Goal: Browse casually

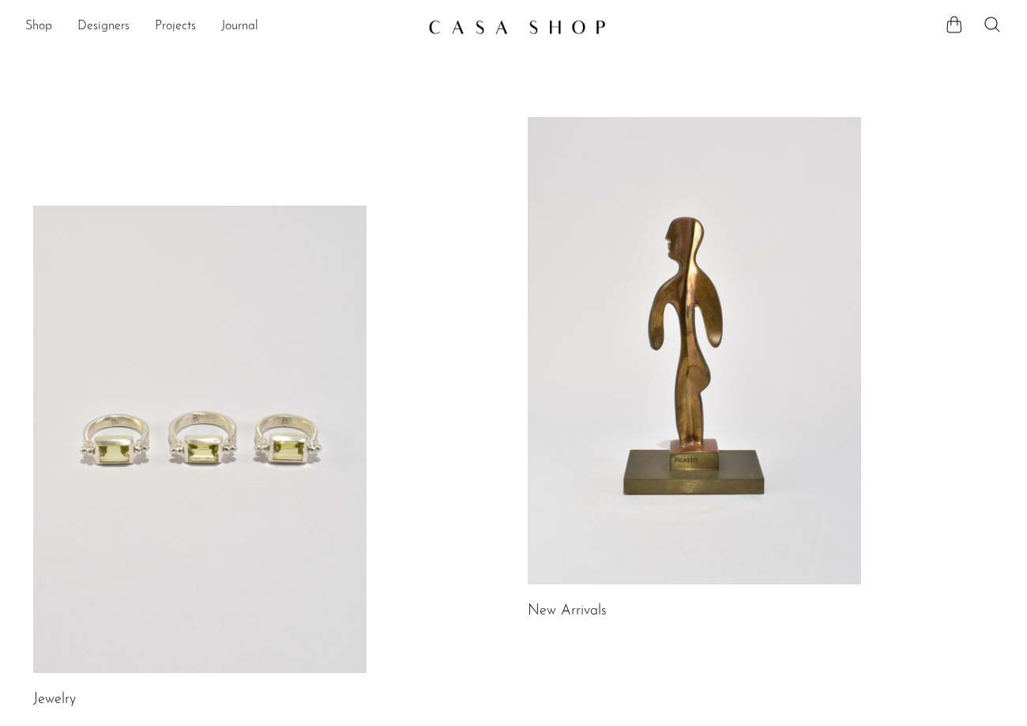
scroll to position [316, 0]
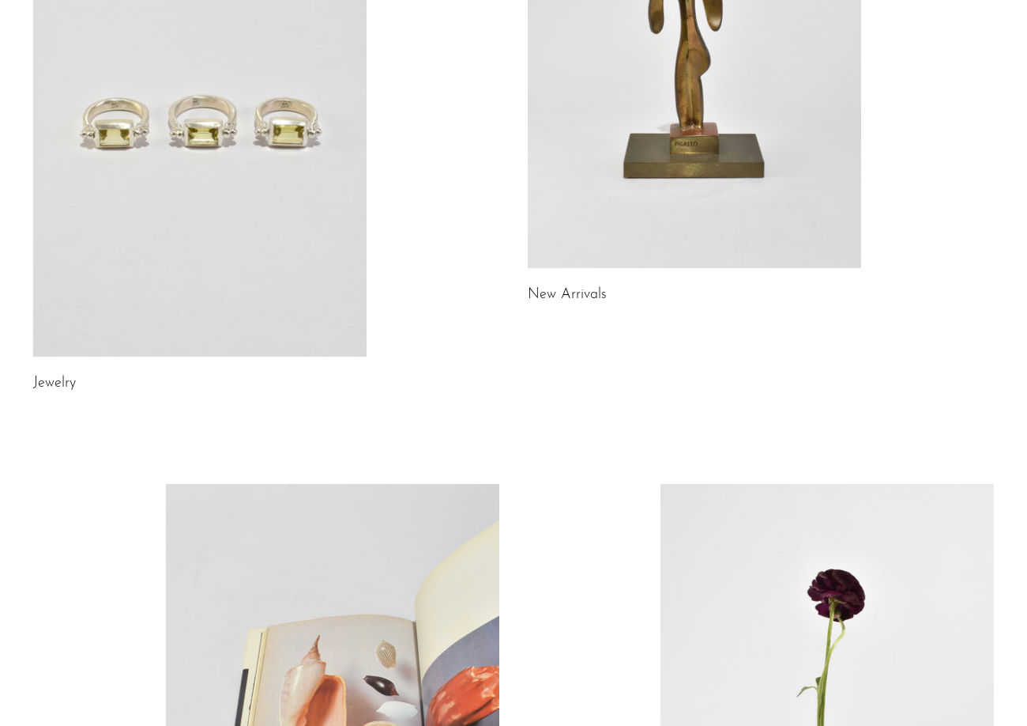
click at [996, 177] on div "Jewelry New Arrivals Library Gifts" at bounding box center [514, 395] width 1012 height 1189
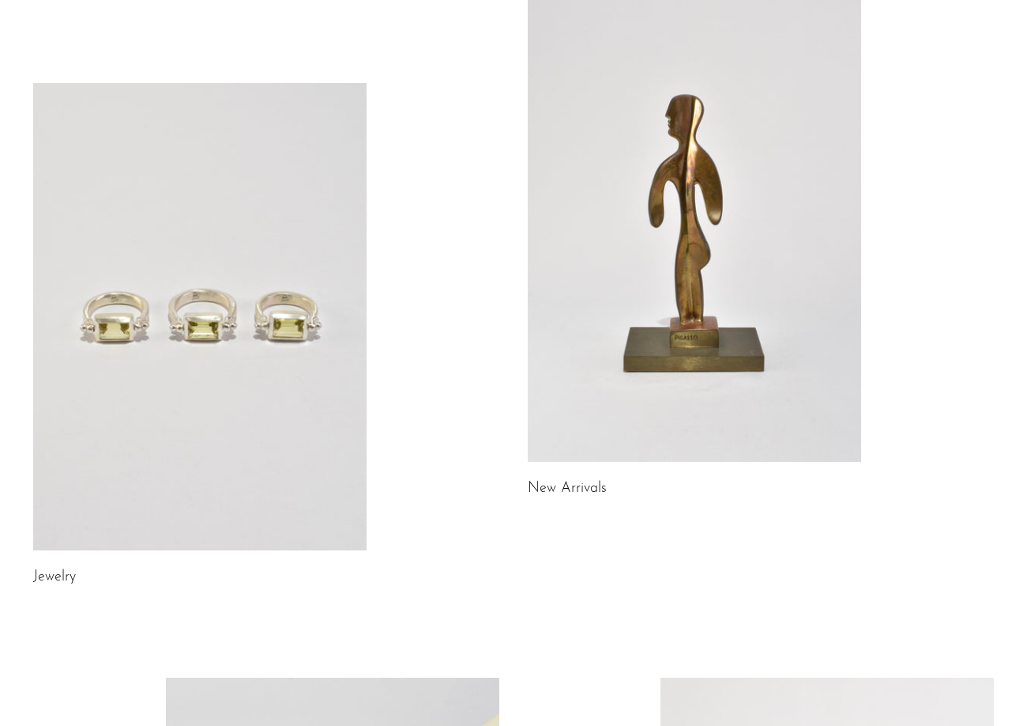
scroll to position [0, 0]
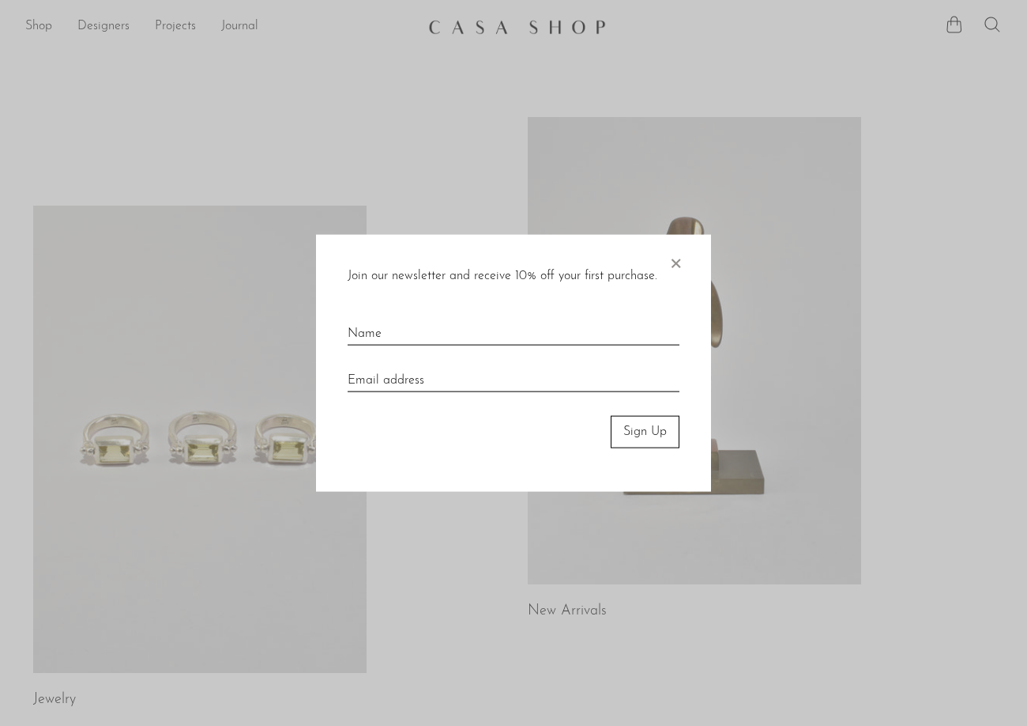
click at [684, 261] on div "Join our newsletter and receive 10% off your first purchase. × Sign Up" at bounding box center [513, 363] width 395 height 257
click at [676, 264] on span "×" at bounding box center [676, 260] width 16 height 51
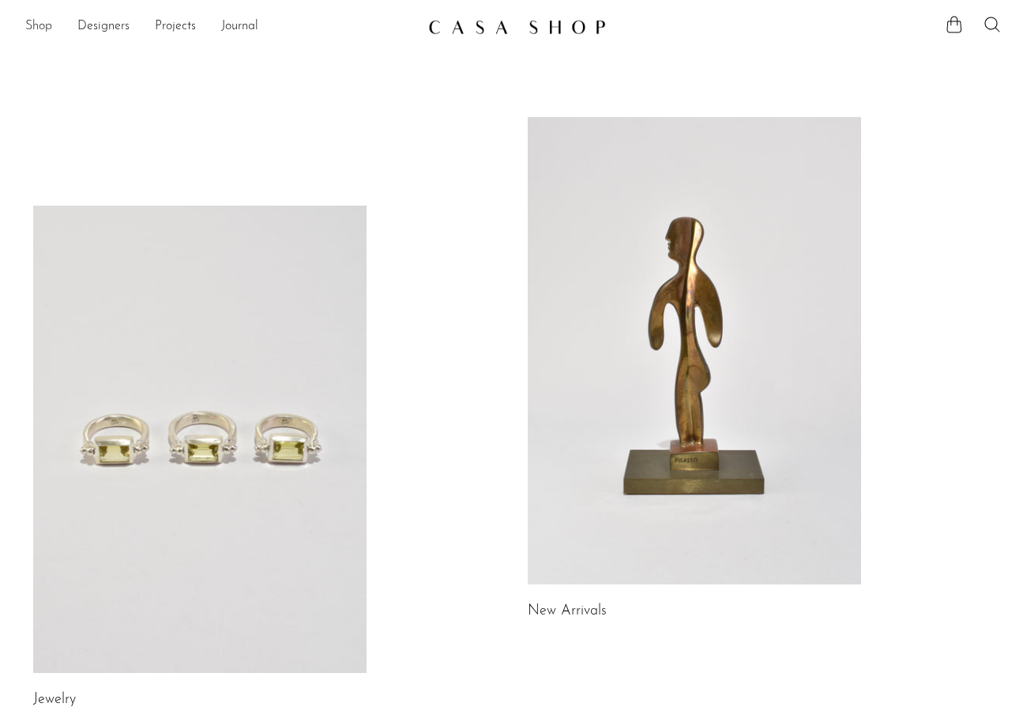
click at [43, 32] on link "Shop" at bounding box center [38, 27] width 27 height 21
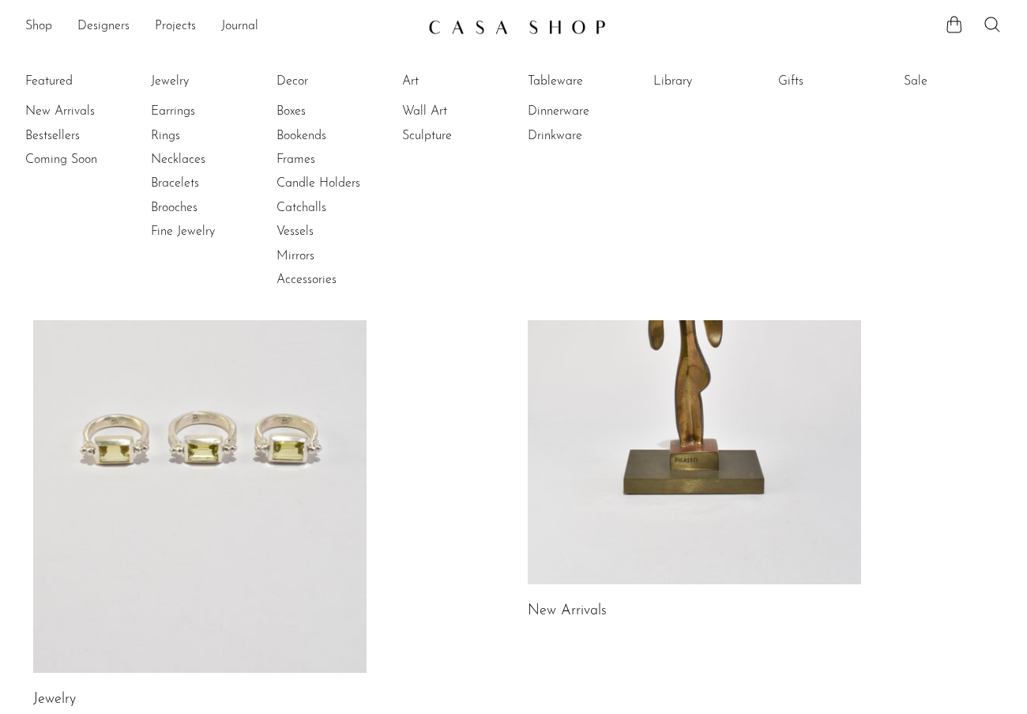
click at [450, 424] on div "Jewelry New Arrivals Library Gifts" at bounding box center [514, 711] width 1012 height 1189
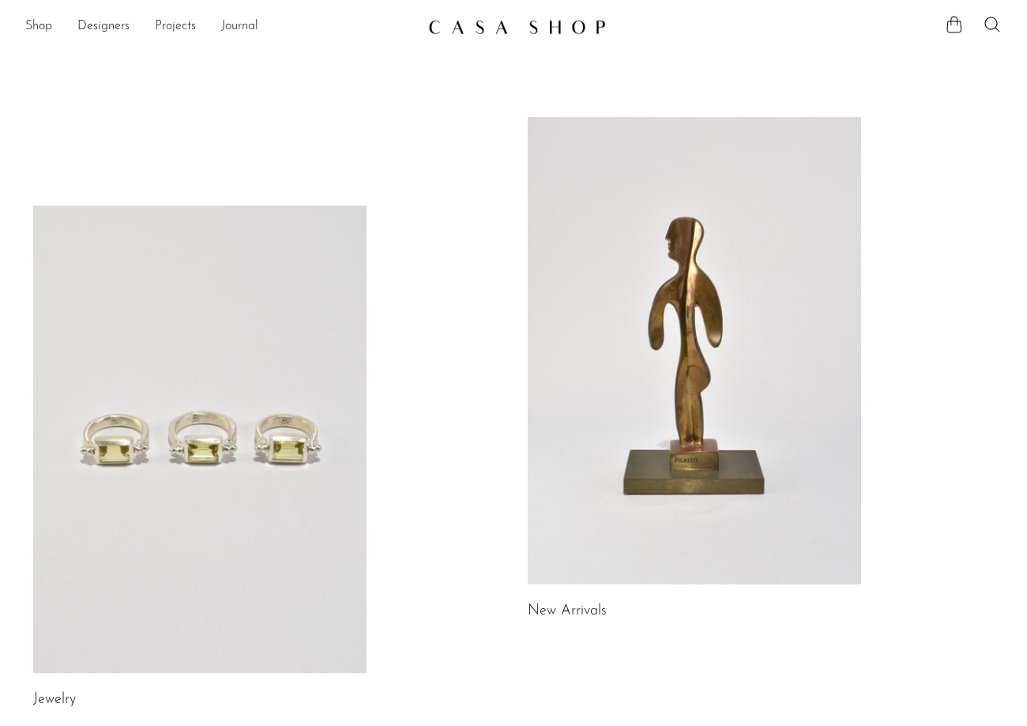
click at [639, 363] on link at bounding box center [695, 350] width 334 height 467
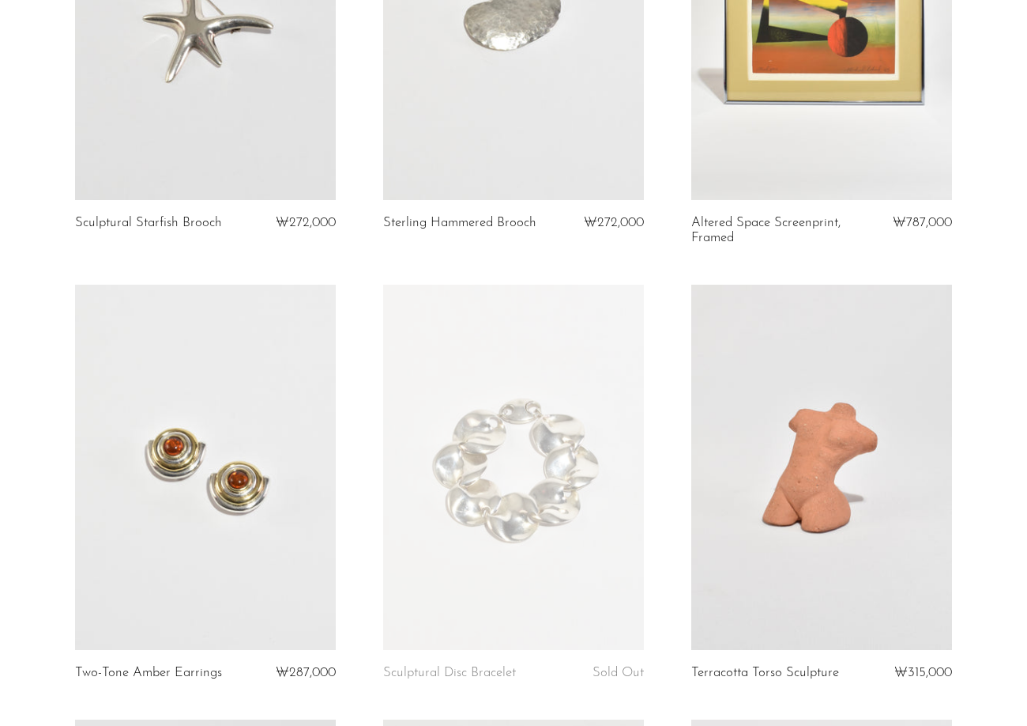
scroll to position [4900, 0]
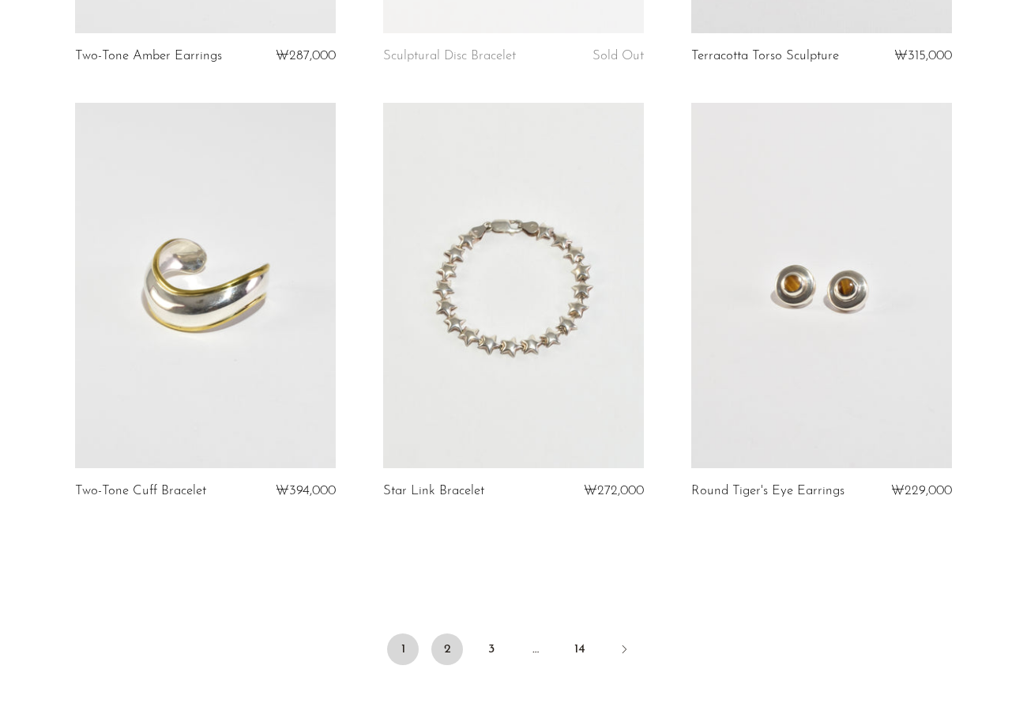
click at [454, 665] on link "2" at bounding box center [448, 649] width 32 height 32
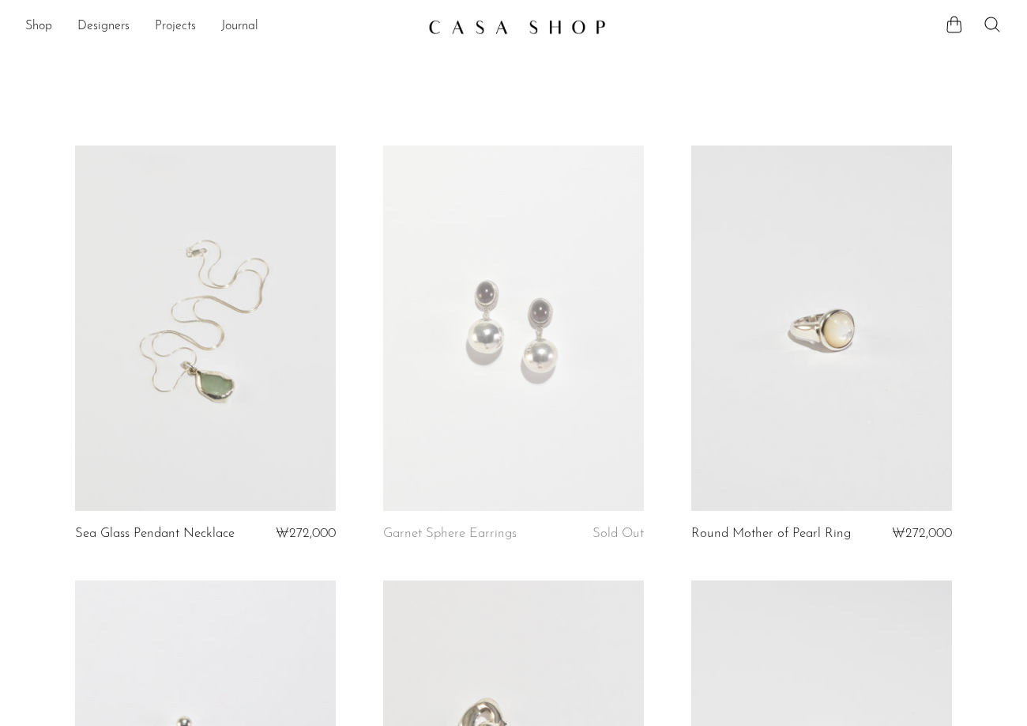
click at [182, 31] on link "Projects" at bounding box center [175, 27] width 41 height 21
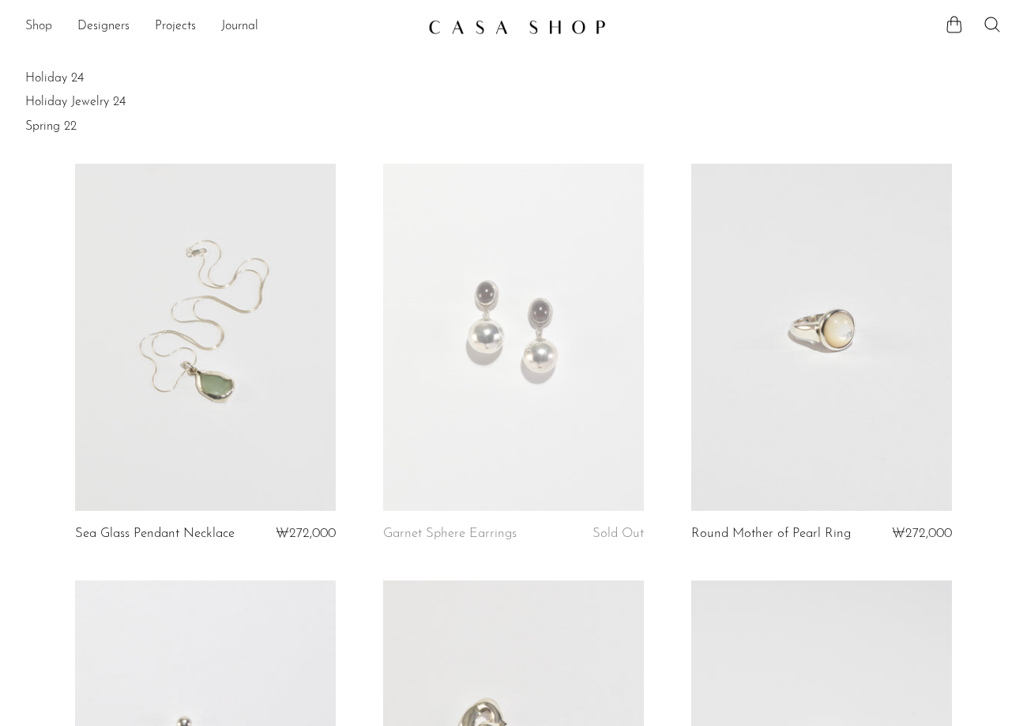
click at [43, 24] on link "Shop" at bounding box center [38, 27] width 27 height 21
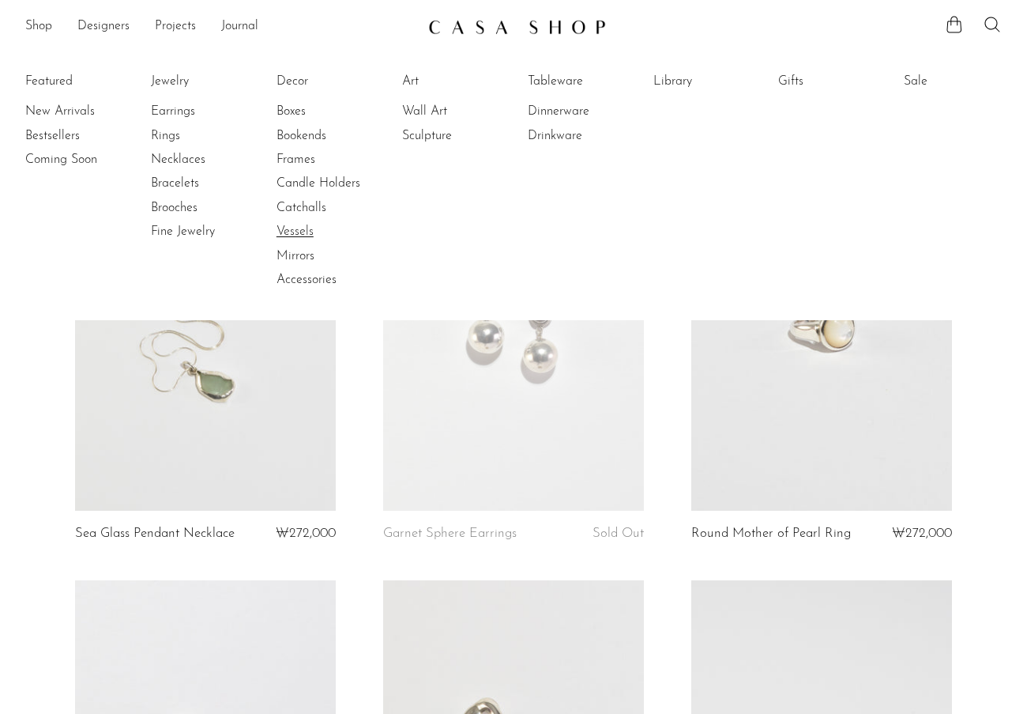
click at [351, 239] on link "Vessels" at bounding box center [336, 231] width 119 height 17
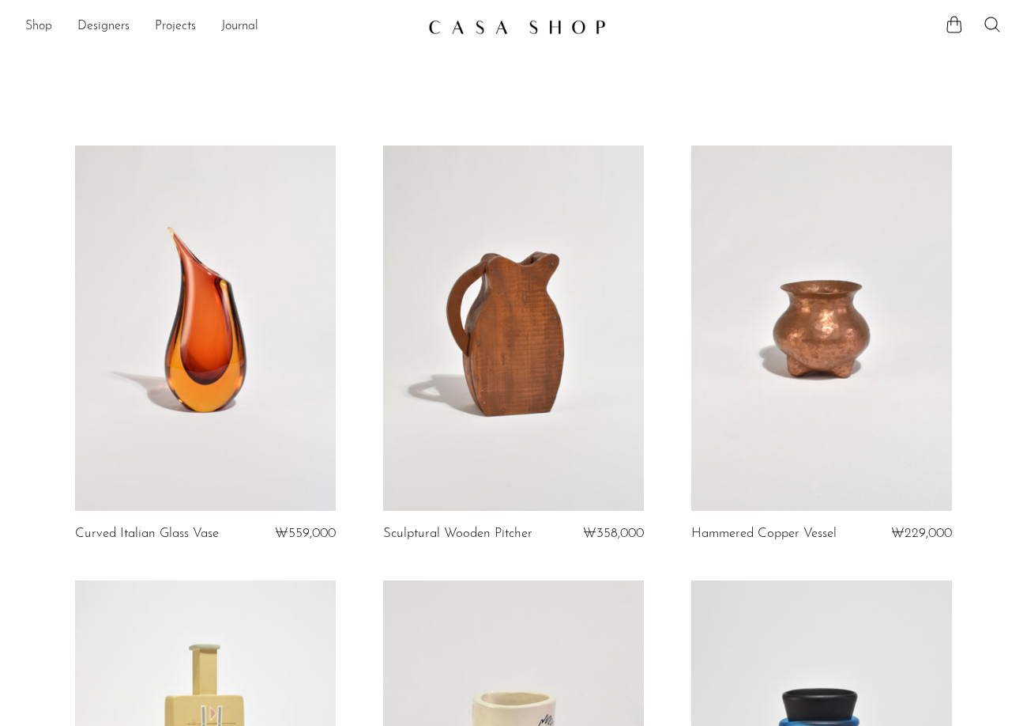
click at [39, 24] on link "Shop" at bounding box center [38, 27] width 27 height 21
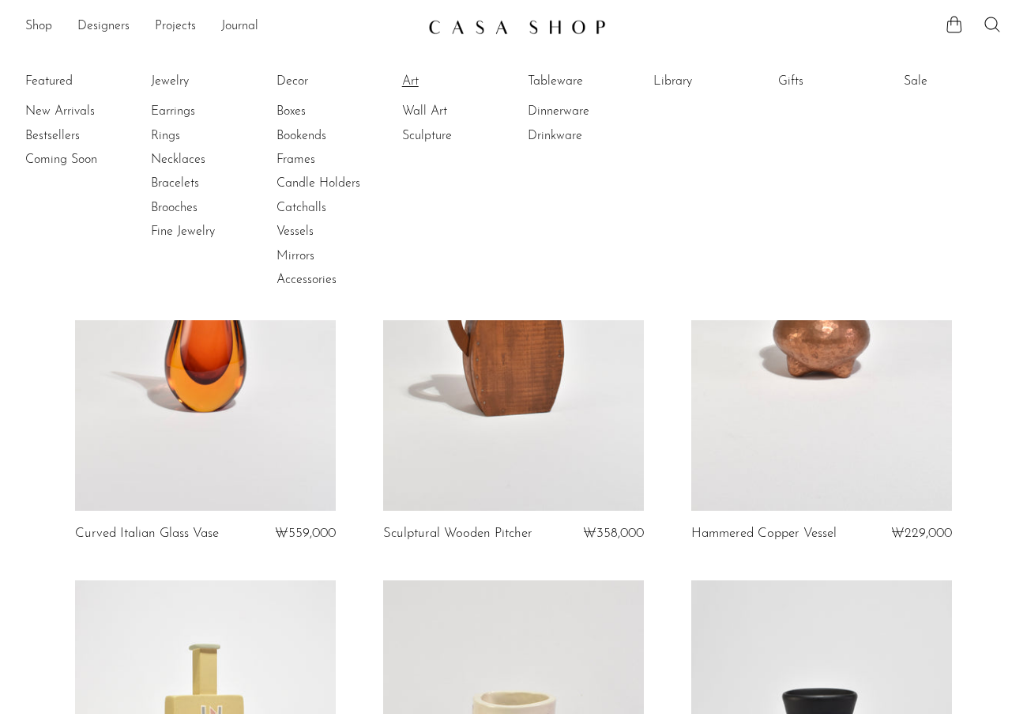
click at [418, 78] on link "Art" at bounding box center [461, 81] width 119 height 17
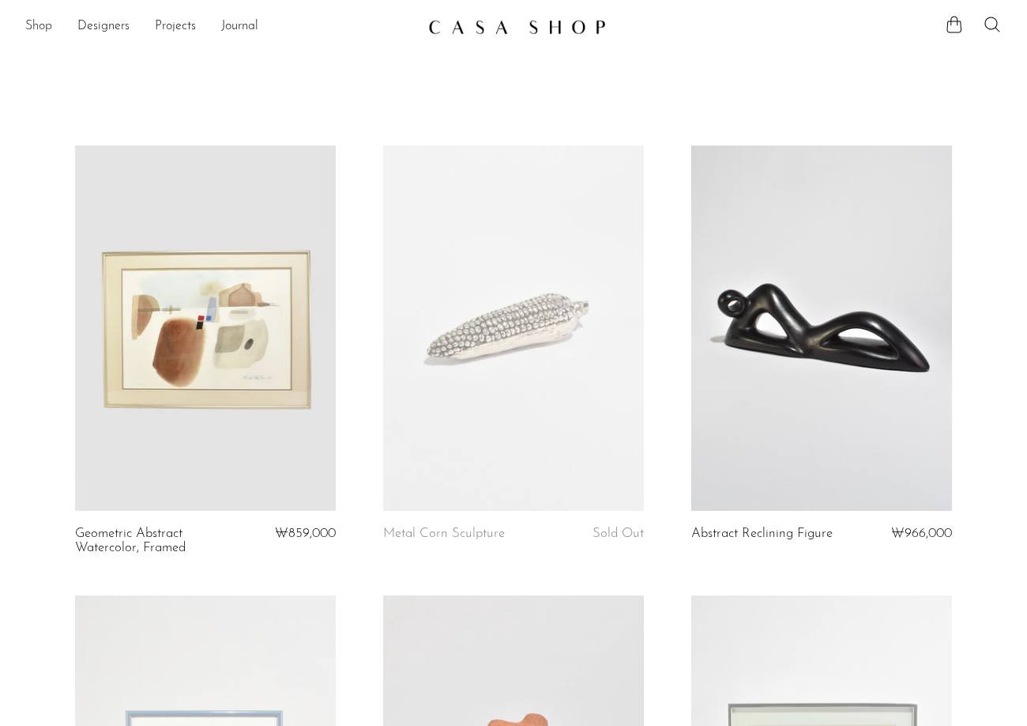
click at [45, 23] on link "Shop" at bounding box center [38, 27] width 27 height 21
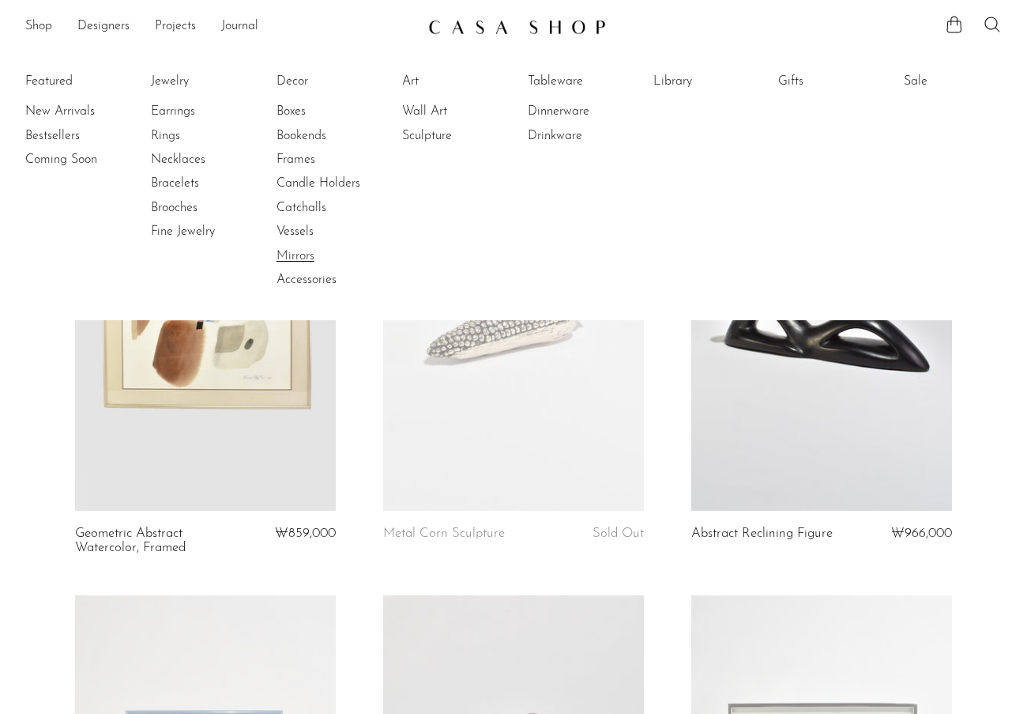
click at [305, 254] on link "Mirrors" at bounding box center [336, 255] width 119 height 17
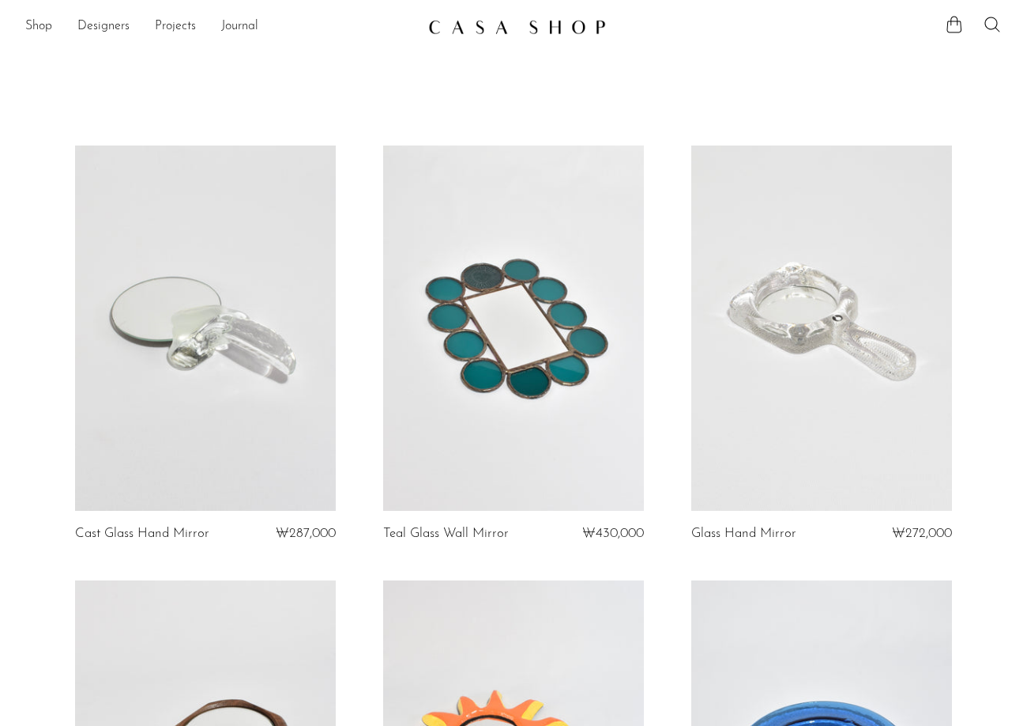
click at [861, 364] on link at bounding box center [822, 327] width 261 height 365
click at [39, 23] on link "Shop" at bounding box center [38, 27] width 27 height 21
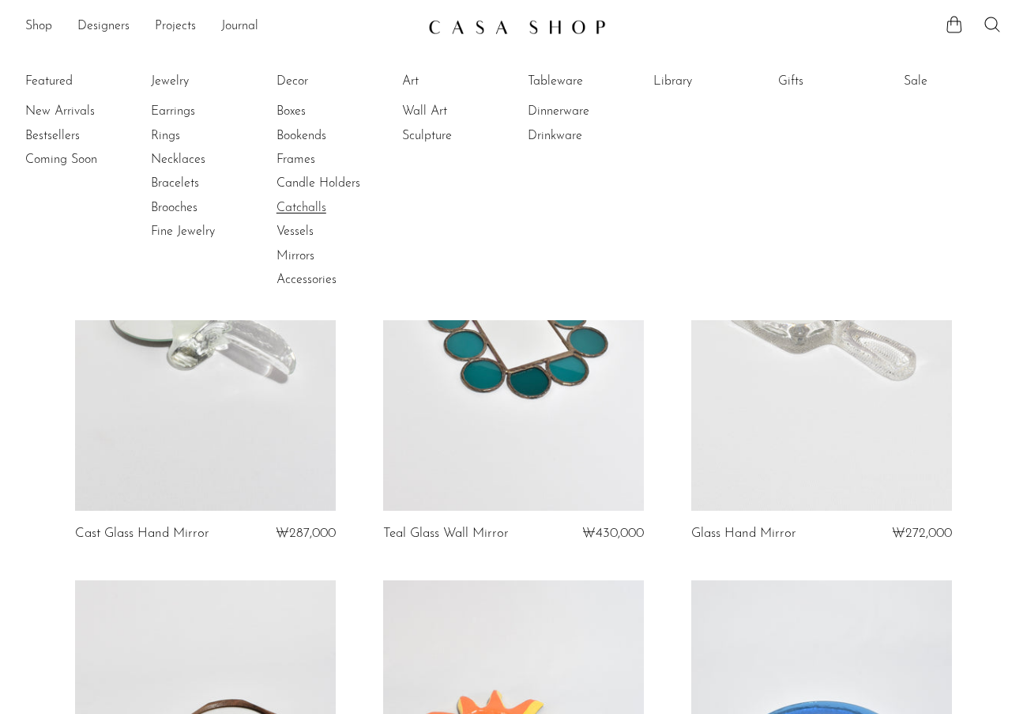
click at [333, 213] on link "Catchalls" at bounding box center [336, 207] width 119 height 17
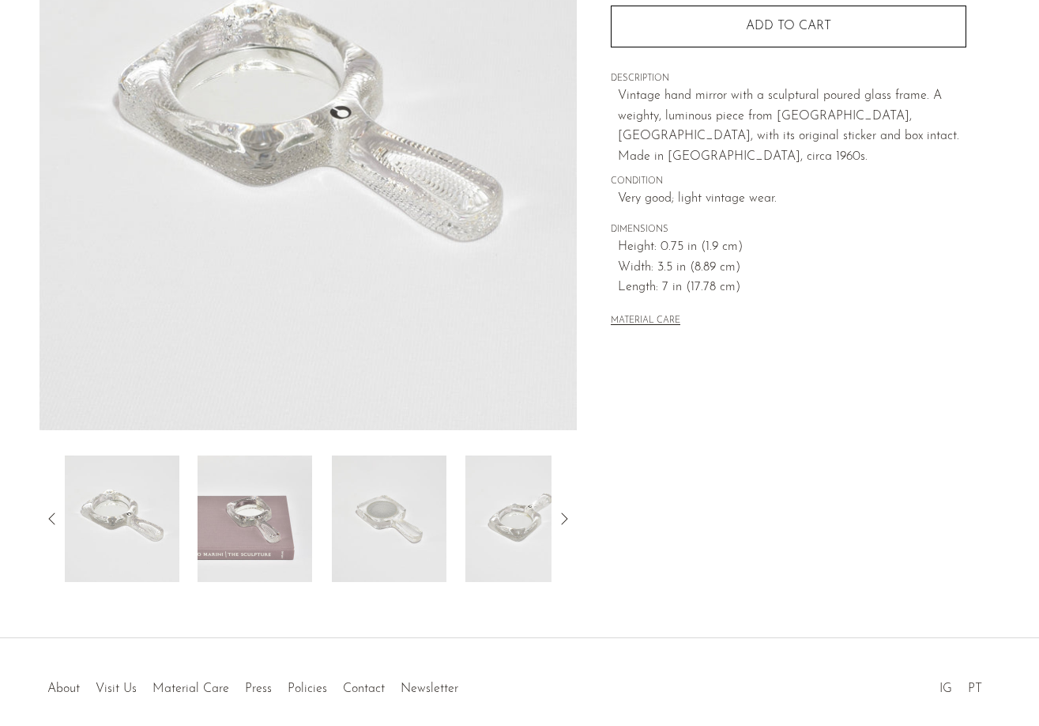
scroll to position [237, 0]
click at [416, 539] on img at bounding box center [389, 517] width 115 height 126
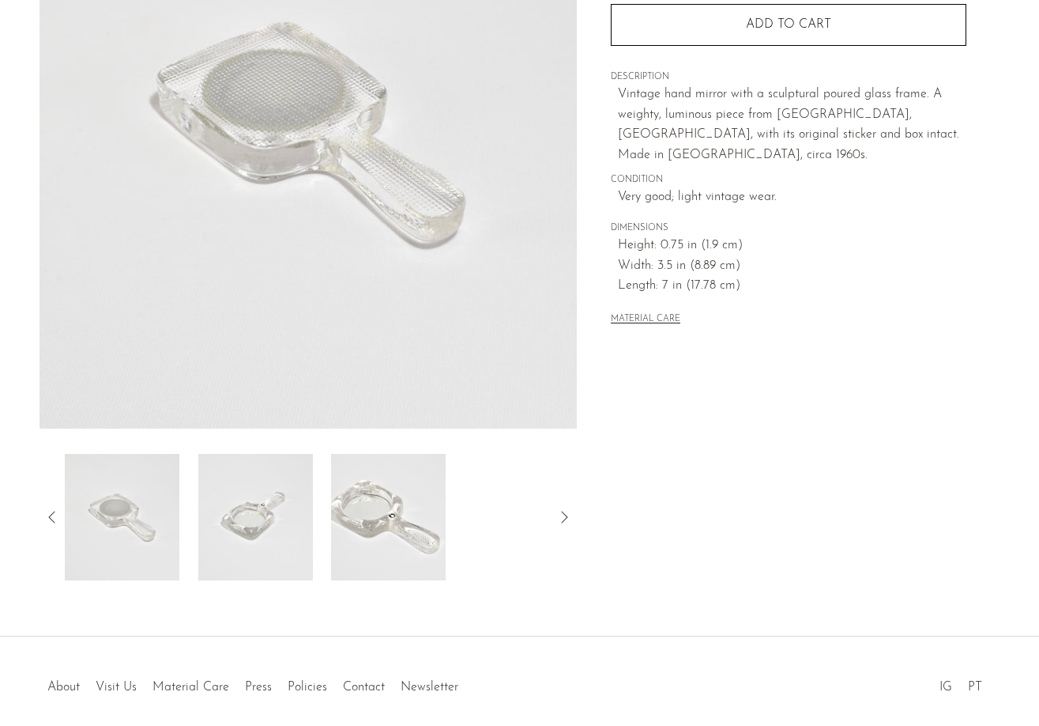
click at [168, 532] on img at bounding box center [121, 517] width 115 height 126
click at [134, 530] on img at bounding box center [121, 517] width 115 height 126
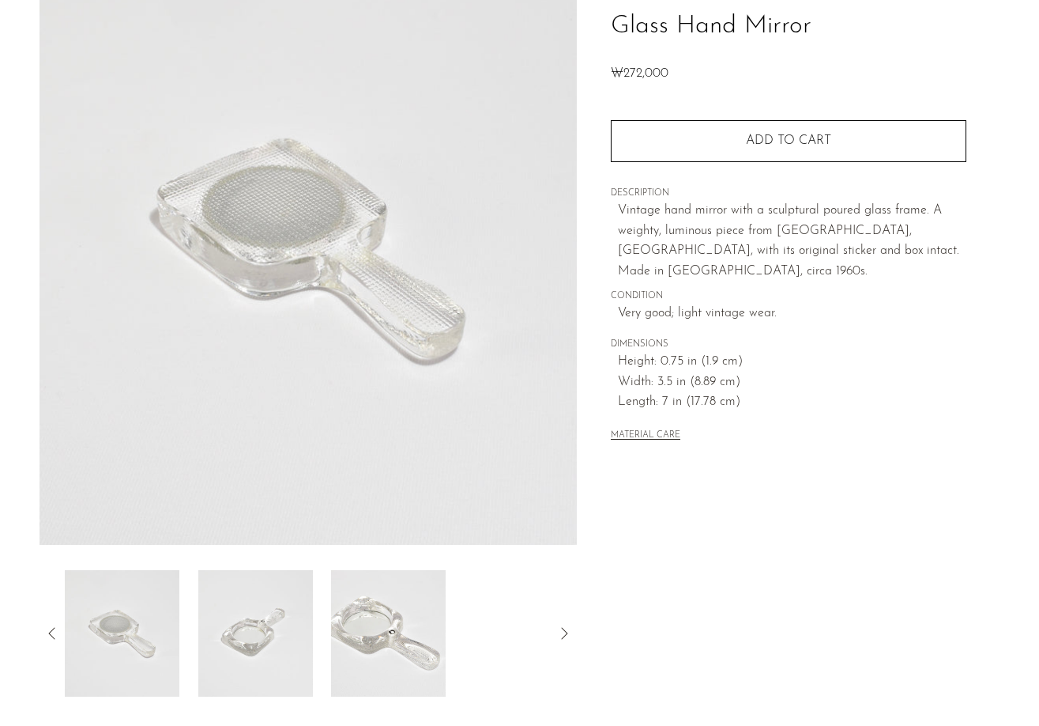
scroll to position [303, 0]
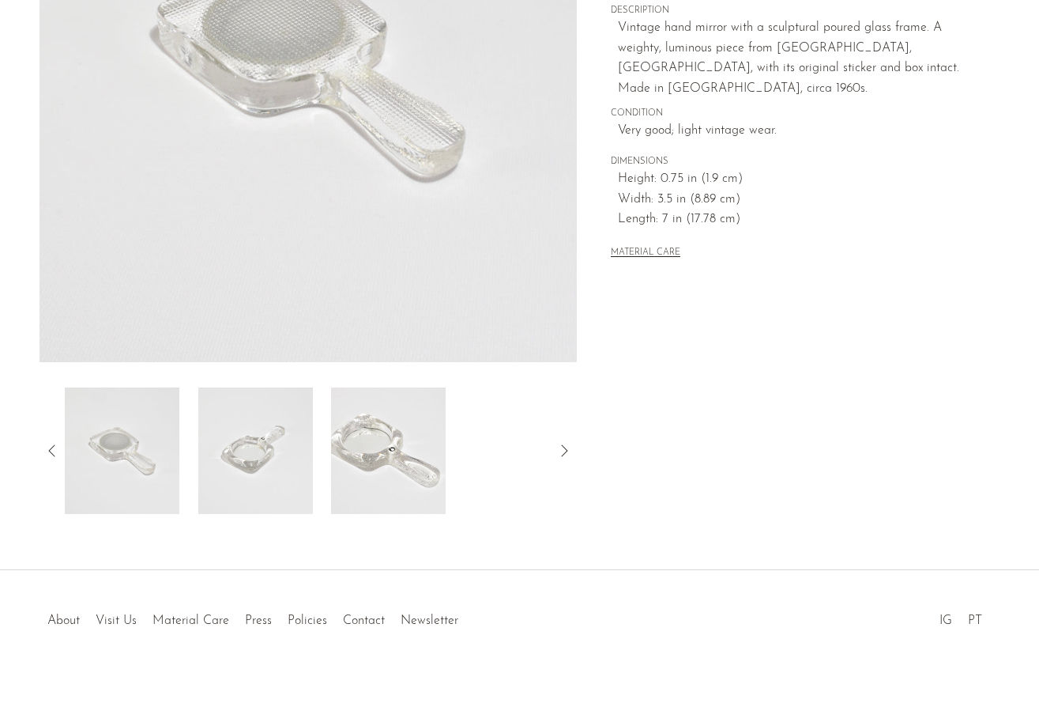
click at [213, 445] on img at bounding box center [255, 450] width 115 height 126
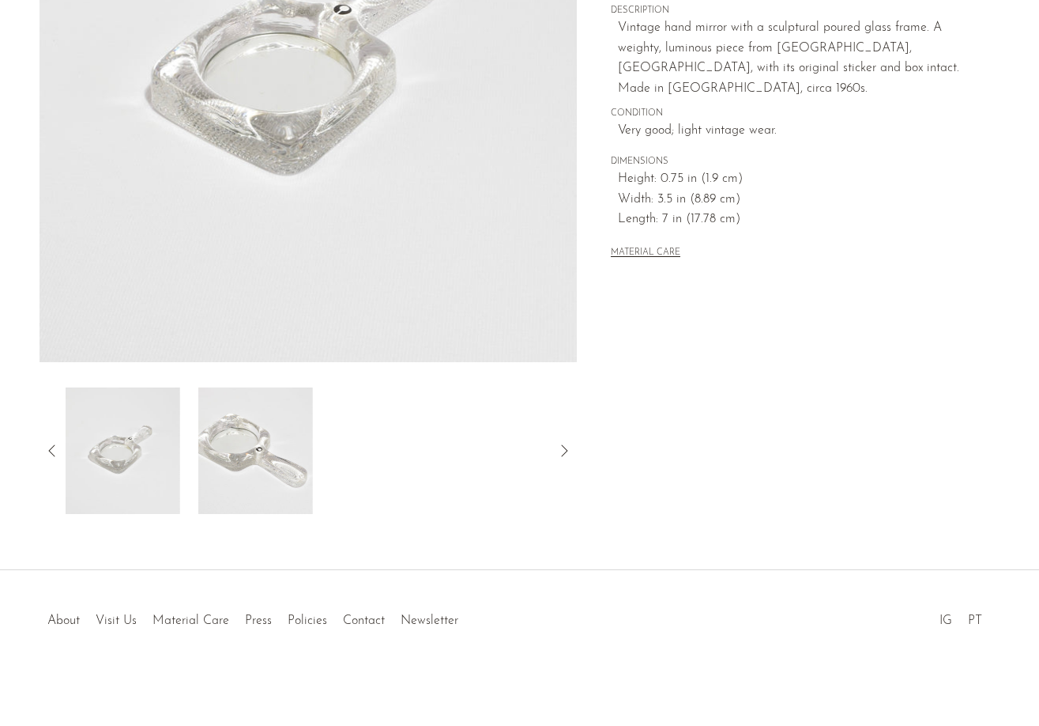
scroll to position [0, 0]
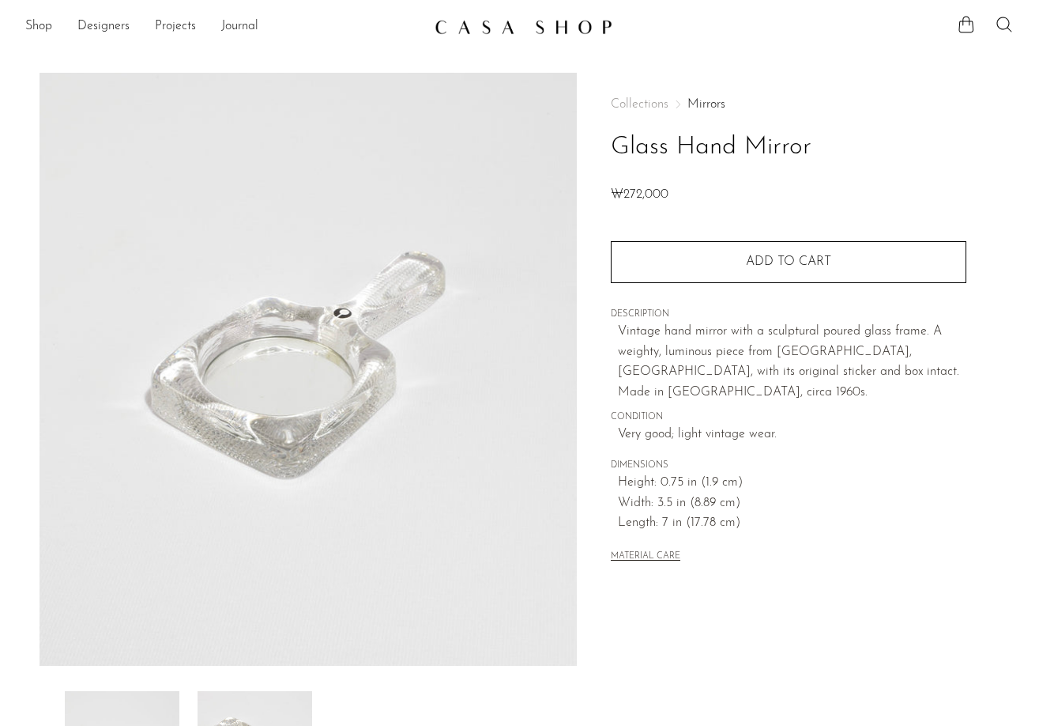
drag, startPoint x: -71, startPoint y: 268, endPoint x: -140, endPoint y: 217, distance: 85.8
drag, startPoint x: -140, startPoint y: 217, endPoint x: 835, endPoint y: 641, distance: 1062.9
click at [835, 644] on div "Collections Mirrors Glass Hand Mirror ₩272,000 Quantity 1 Add to cart" at bounding box center [788, 445] width 423 height 744
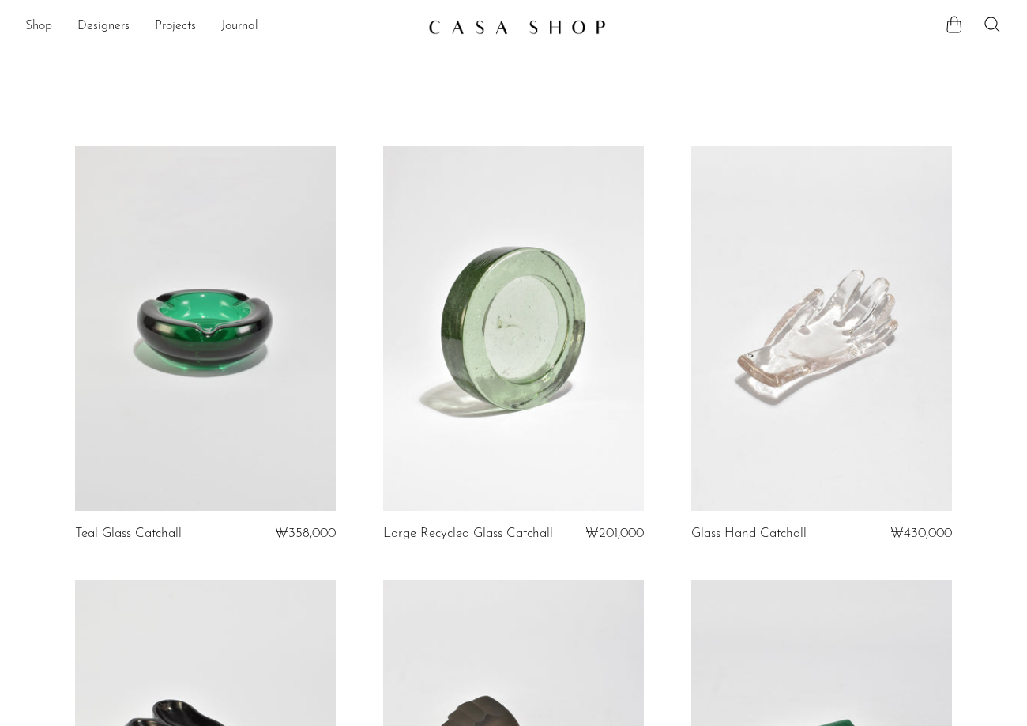
click at [30, 22] on link "Shop" at bounding box center [38, 27] width 27 height 21
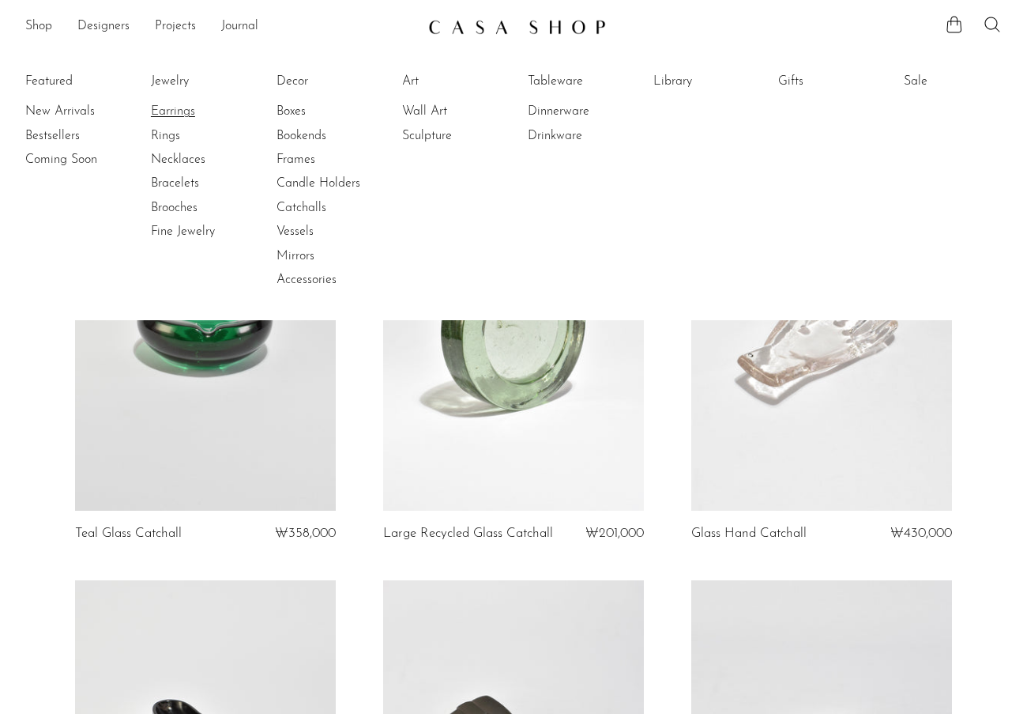
click at [216, 116] on link "Earrings" at bounding box center [210, 111] width 119 height 17
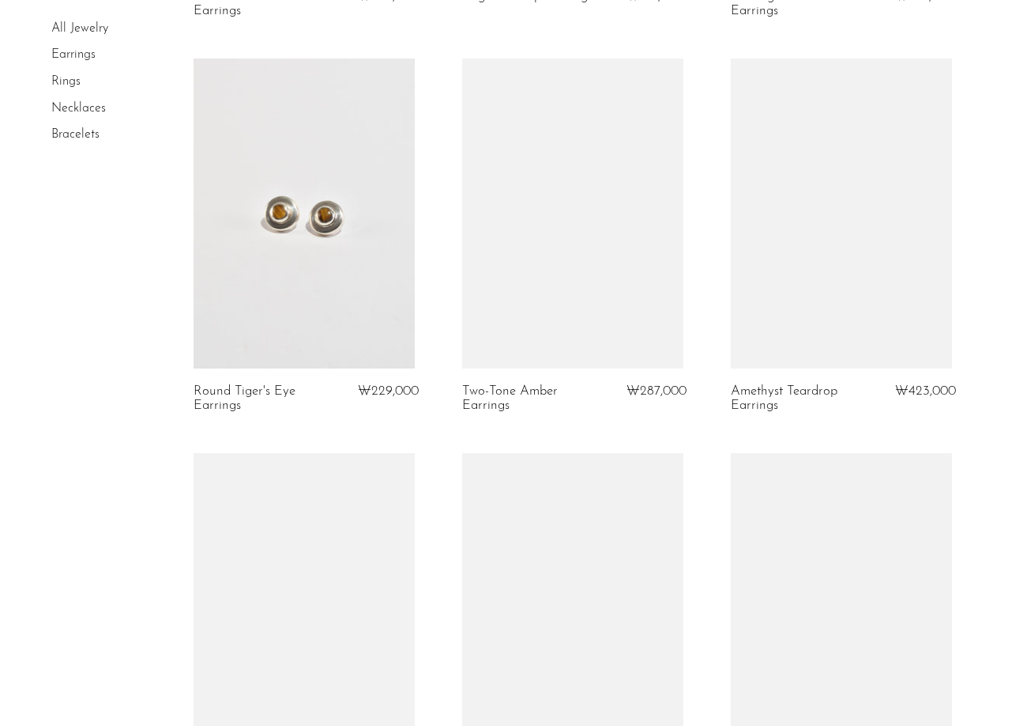
scroll to position [1264, 0]
